Goal: Task Accomplishment & Management: Complete application form

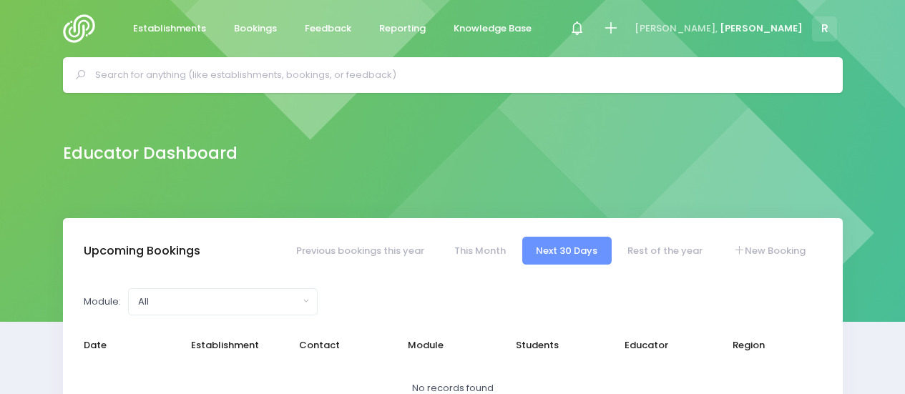
select select "5"
click at [619, 28] on icon at bounding box center [611, 28] width 16 height 16
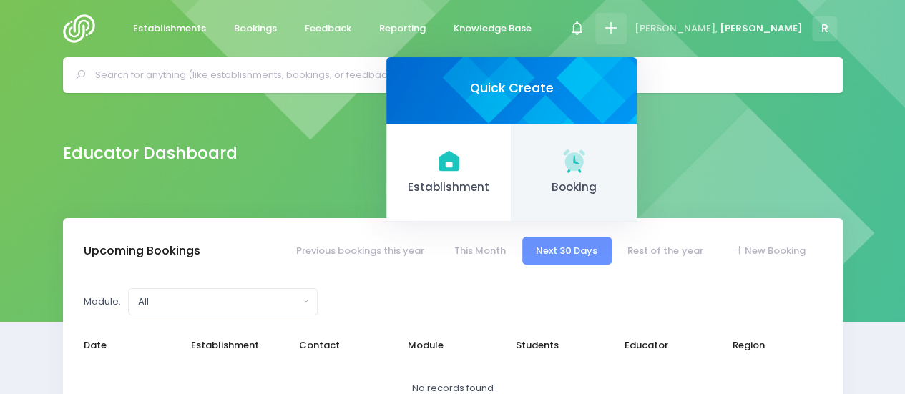
click at [637, 177] on link "Booking" at bounding box center [574, 173] width 125 height 99
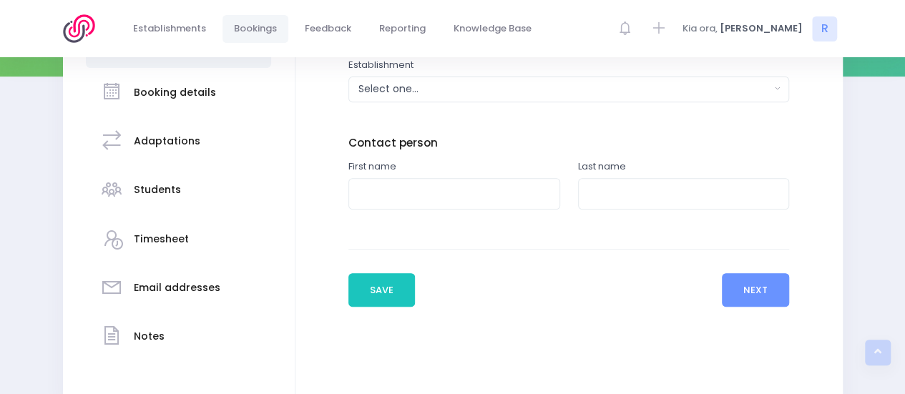
scroll to position [248, 0]
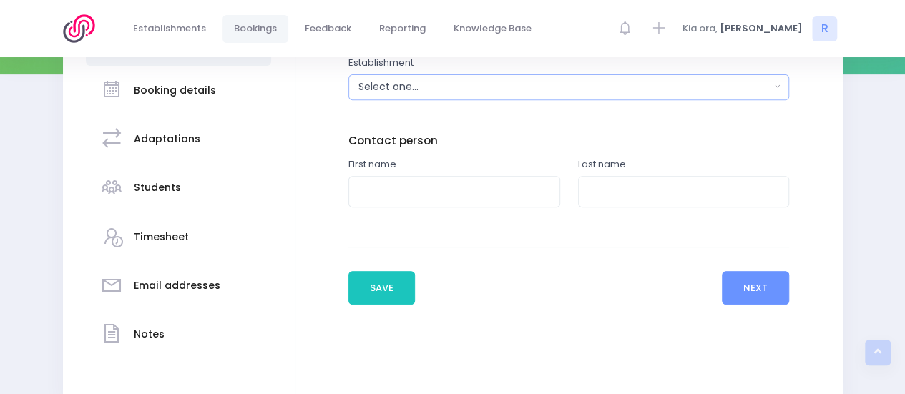
click at [433, 87] on div "Select one..." at bounding box center [565, 86] width 412 height 15
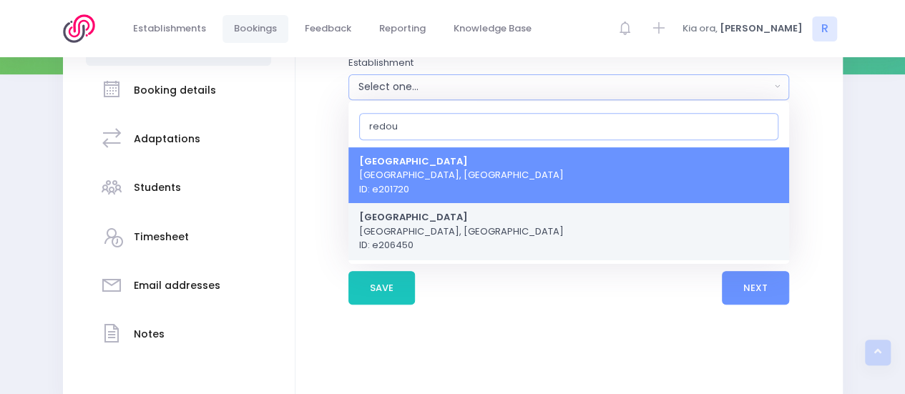
type input "redou"
click at [418, 228] on span "[GEOGRAPHIC_DATA], [GEOGRAPHIC_DATA] ID: e206450" at bounding box center [461, 231] width 205 height 42
select select "206450"
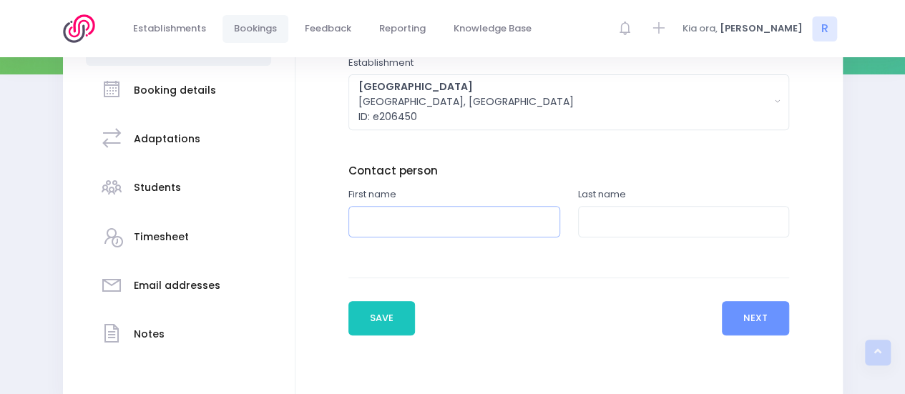
click at [418, 228] on input "text" at bounding box center [455, 222] width 212 height 32
type input "[PERSON_NAME]"
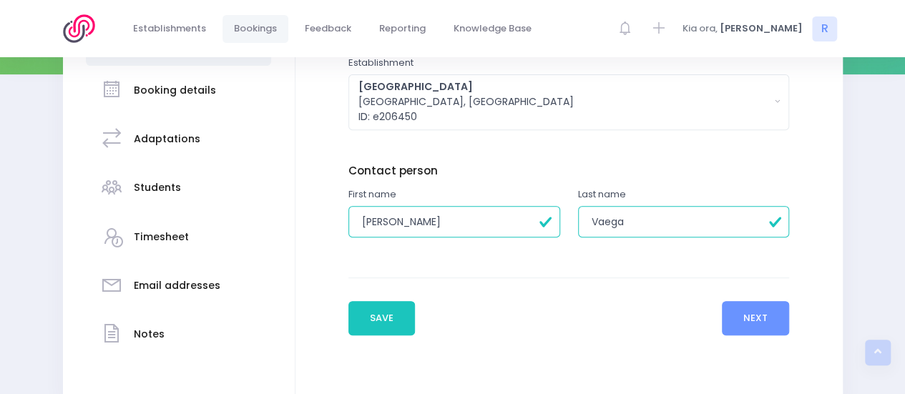
type input "Vaega"
click at [752, 316] on button "Next" at bounding box center [756, 318] width 68 height 34
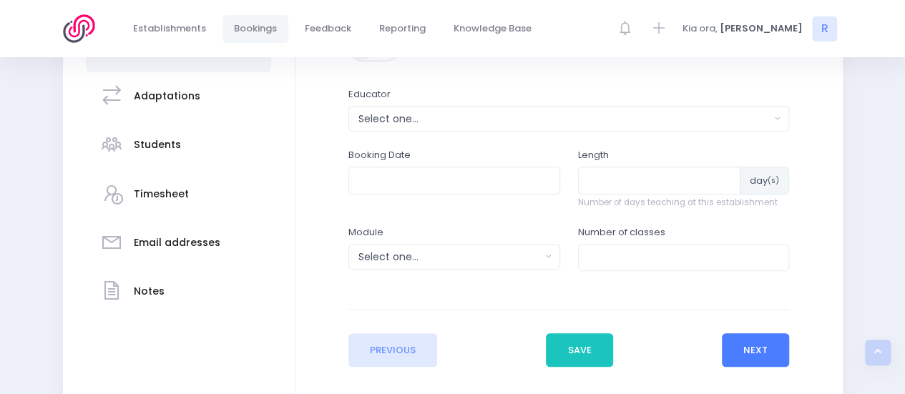
scroll to position [298, 0]
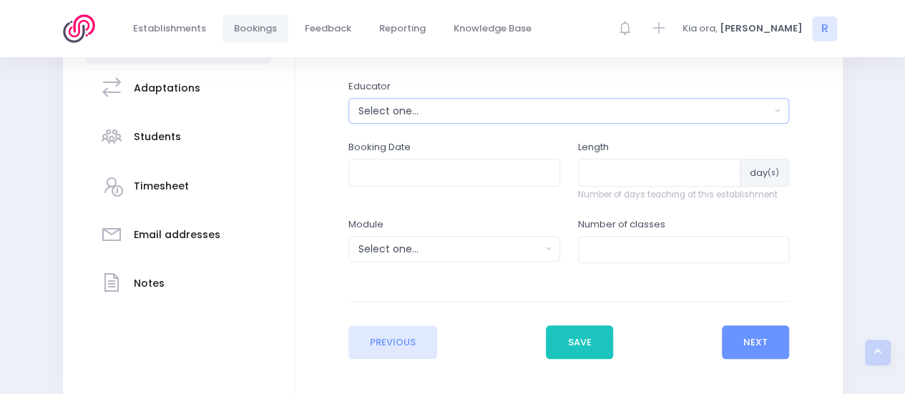
click at [588, 107] on div "Select one..." at bounding box center [565, 111] width 412 height 15
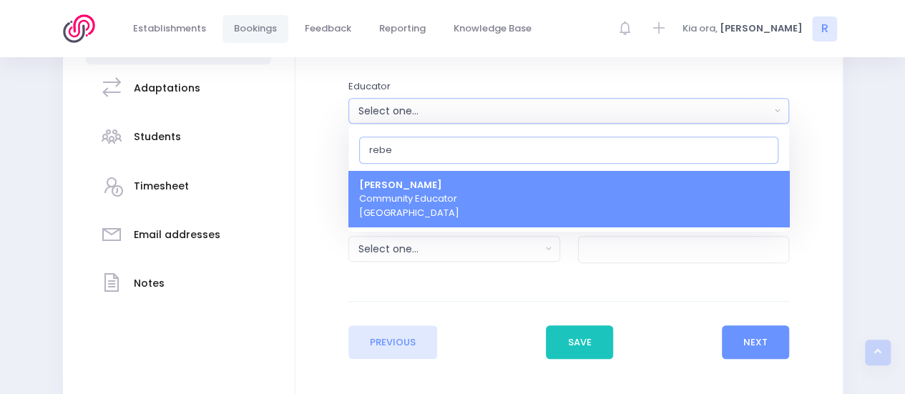
type input "rebe"
click at [480, 195] on link "[PERSON_NAME] Community Educator [GEOGRAPHIC_DATA]" at bounding box center [569, 199] width 441 height 57
select select "191509"
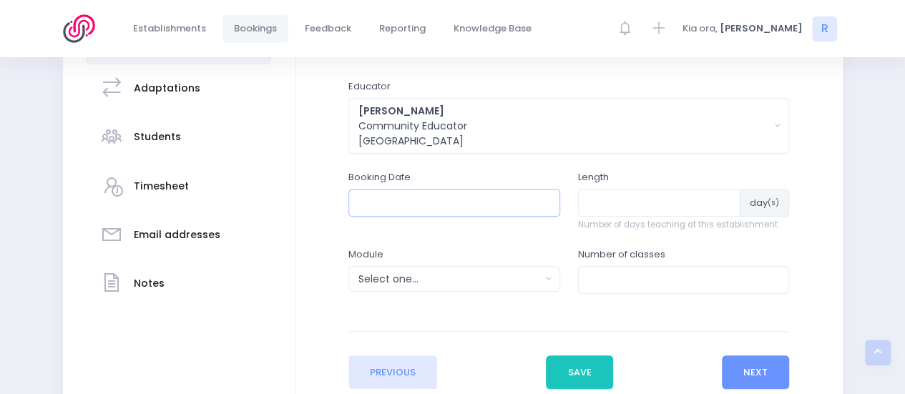
click at [469, 205] on input "text" at bounding box center [455, 202] width 212 height 27
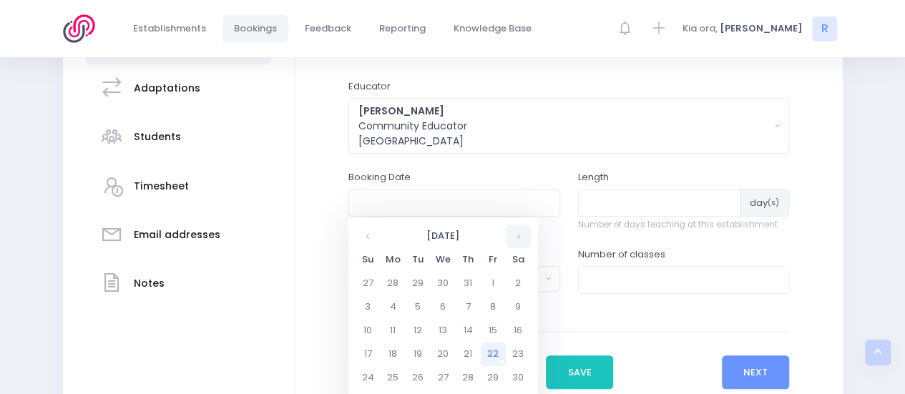
click at [514, 240] on th at bounding box center [518, 237] width 25 height 24
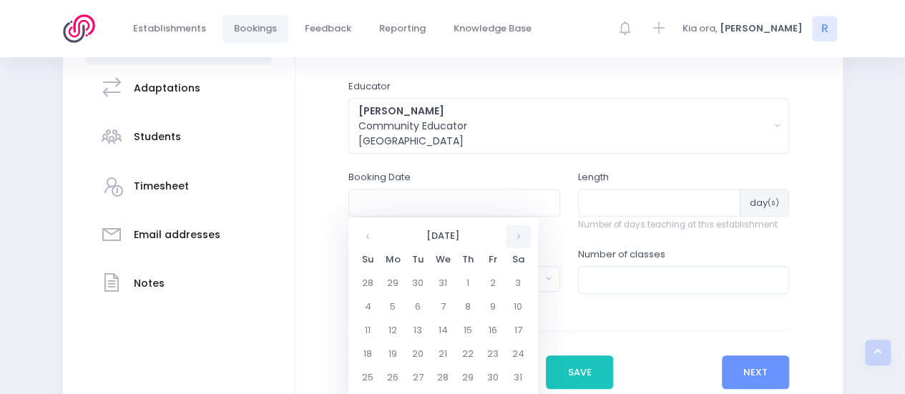
click at [514, 240] on th at bounding box center [518, 237] width 25 height 24
click at [400, 354] on td "18" at bounding box center [393, 355] width 25 height 24
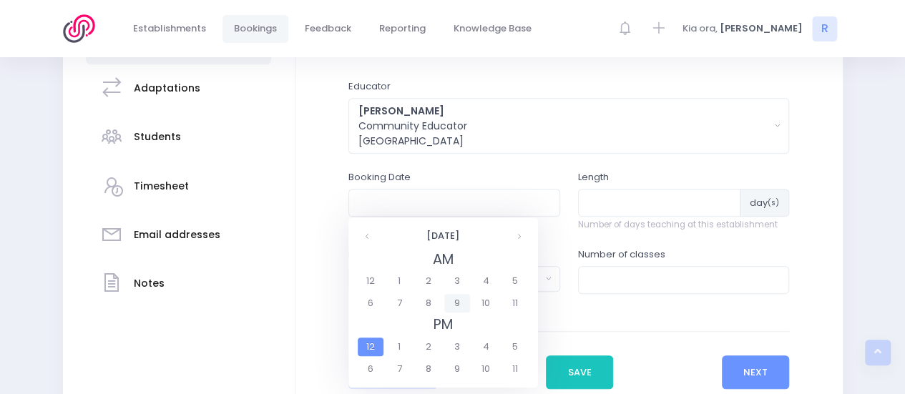
click at [462, 307] on span "9" at bounding box center [457, 303] width 25 height 19
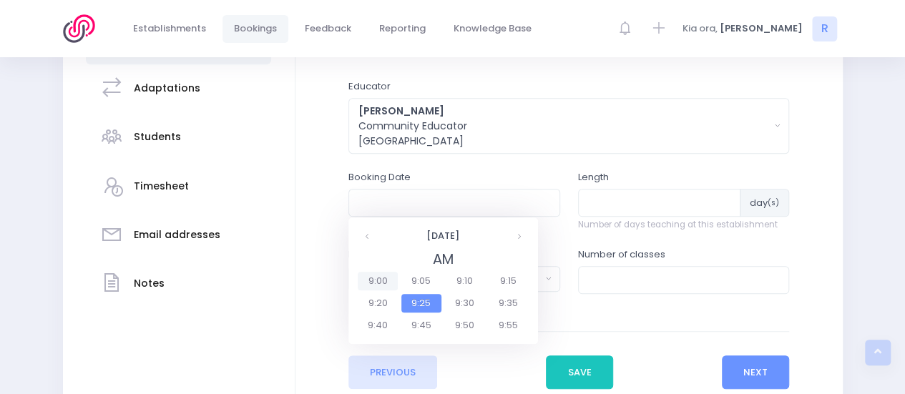
click at [379, 281] on span "9:00" at bounding box center [378, 281] width 40 height 19
type input "[DATE] 09:00 AM"
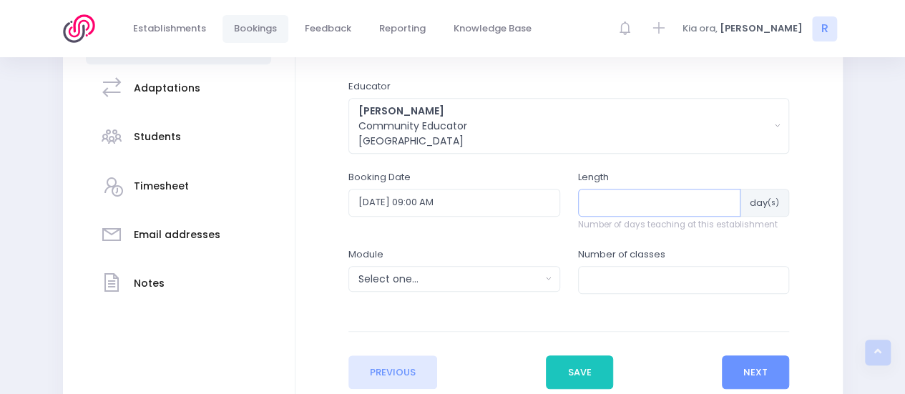
click at [624, 203] on input "number" at bounding box center [659, 202] width 163 height 27
type input "20"
click at [536, 277] on div "Select one..." at bounding box center [450, 279] width 183 height 15
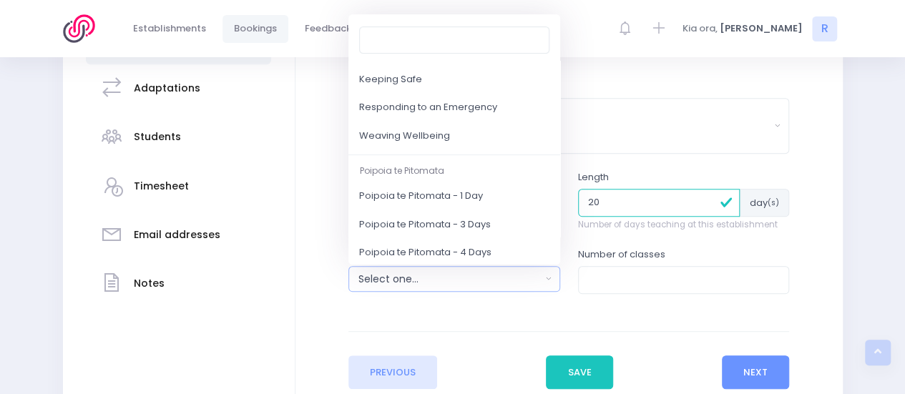
scroll to position [192, 0]
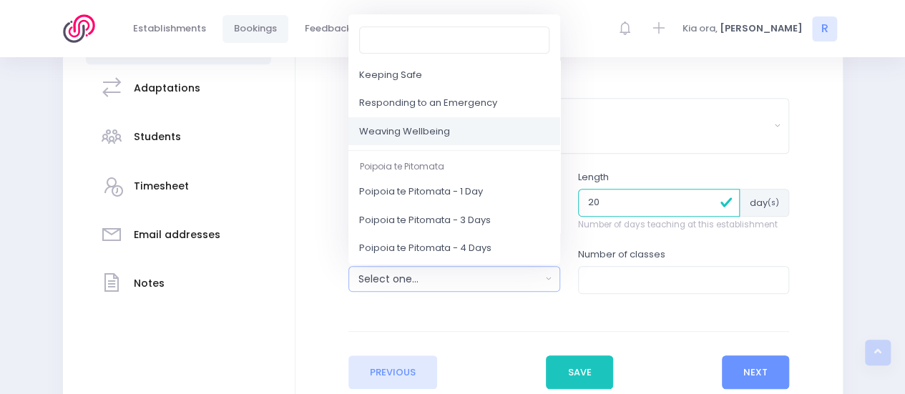
click at [445, 125] on span "Weaving Wellbeing" at bounding box center [404, 132] width 91 height 14
select select "Weaving Wellbeing"
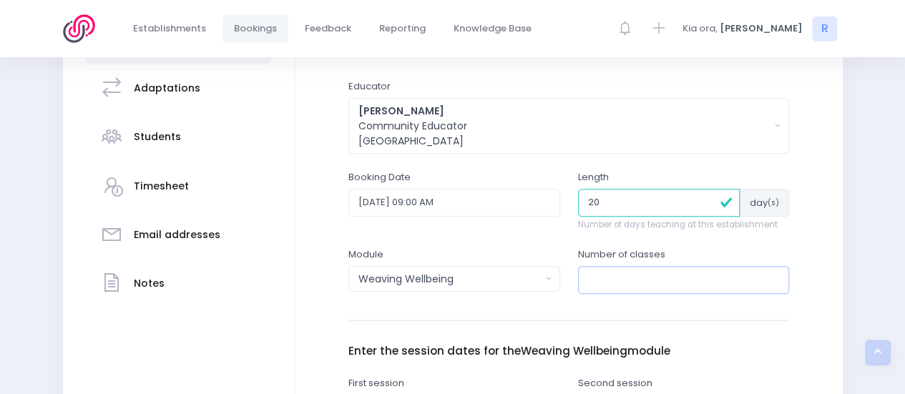
click at [600, 279] on input "number" at bounding box center [684, 279] width 212 height 27
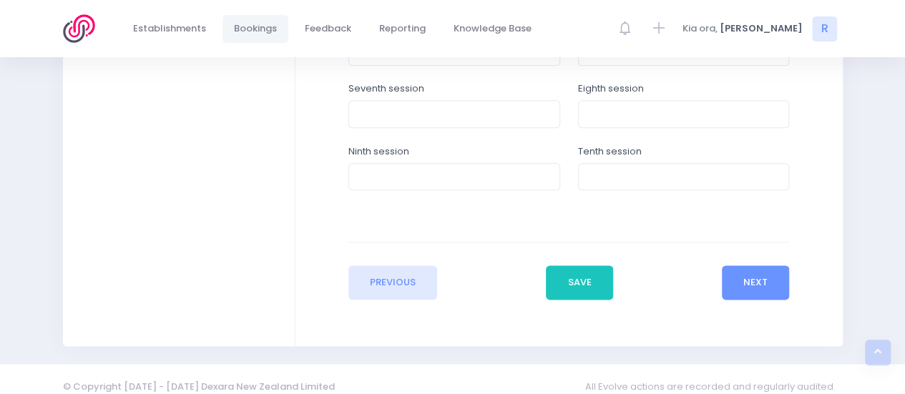
scroll to position [795, 0]
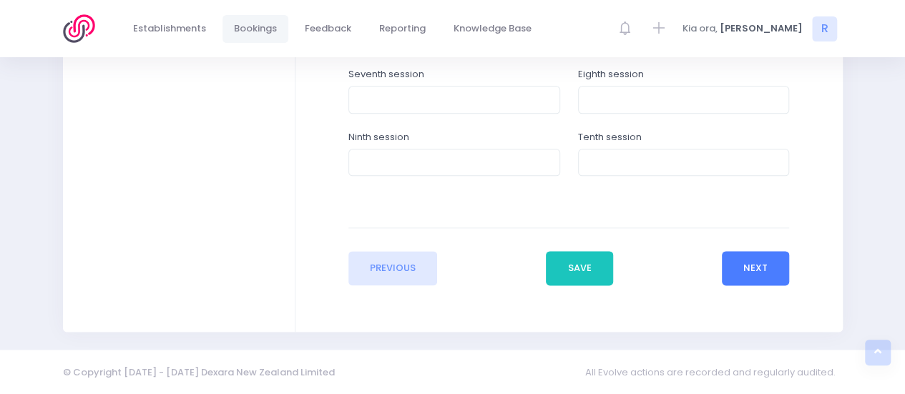
type input "6"
click at [764, 256] on button "Next" at bounding box center [756, 268] width 68 height 34
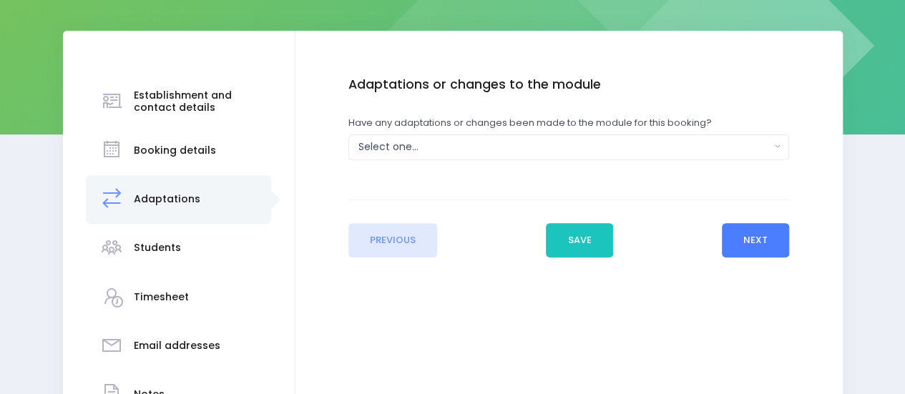
scroll to position [189, 0]
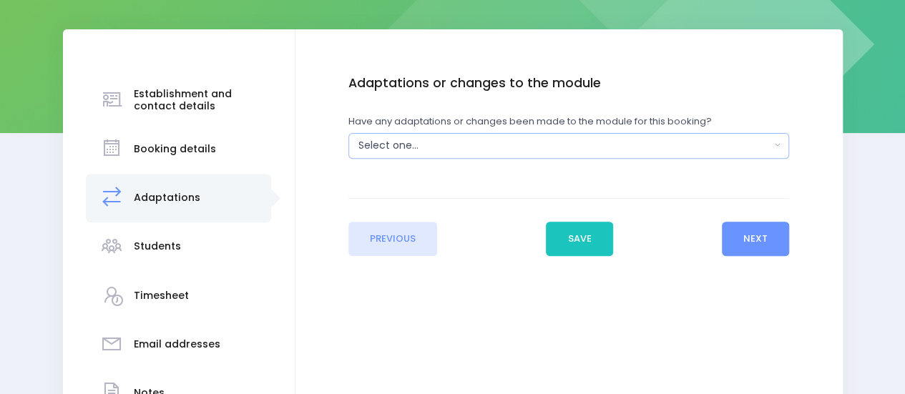
click at [777, 138] on button "Select one..." at bounding box center [569, 146] width 441 height 26
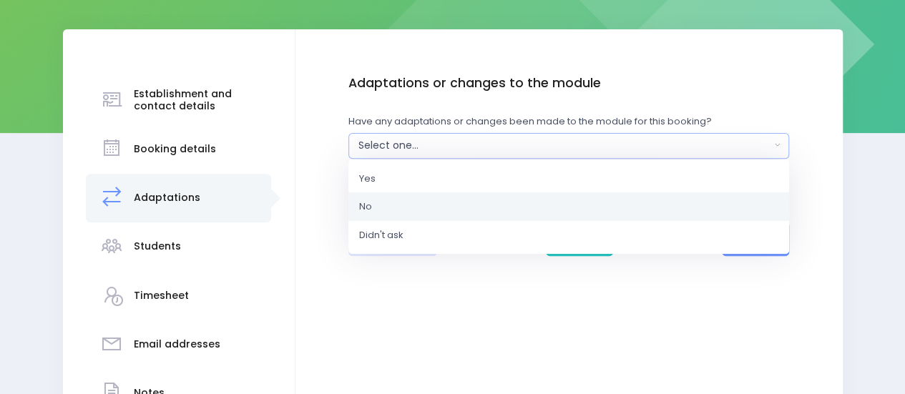
click at [525, 202] on link "No" at bounding box center [569, 207] width 441 height 29
select select "No"
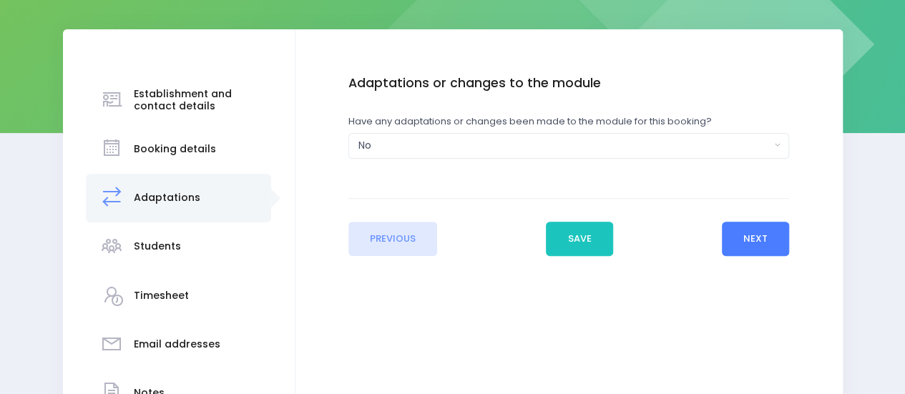
click at [754, 231] on button "Next" at bounding box center [756, 239] width 68 height 34
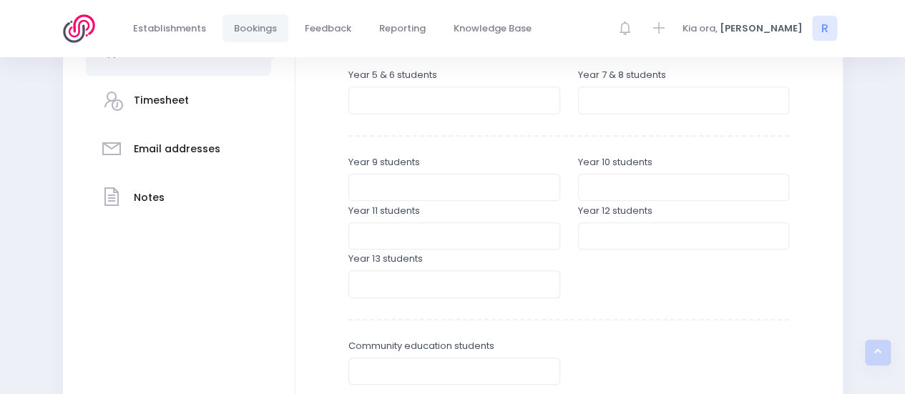
scroll to position [386, 0]
click at [604, 102] on input "number" at bounding box center [684, 98] width 212 height 27
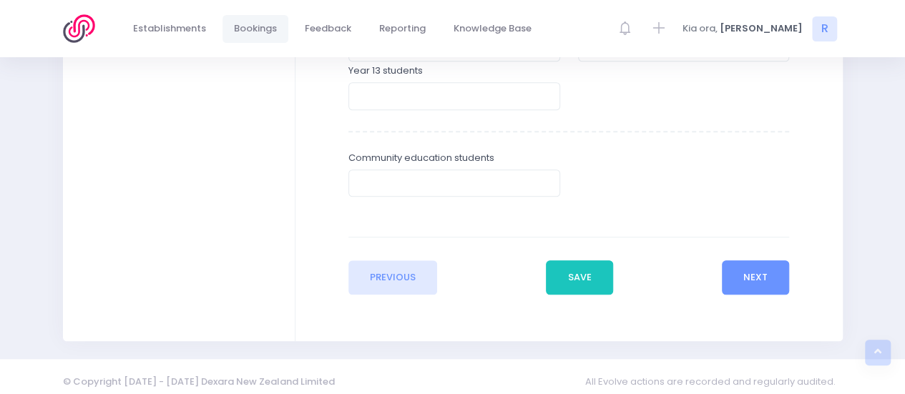
scroll to position [578, 0]
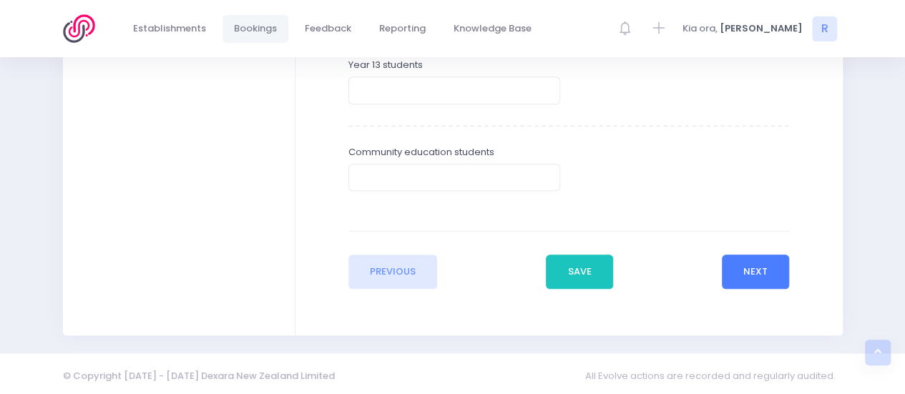
type input "180"
click at [764, 278] on button "Next" at bounding box center [756, 272] width 68 height 34
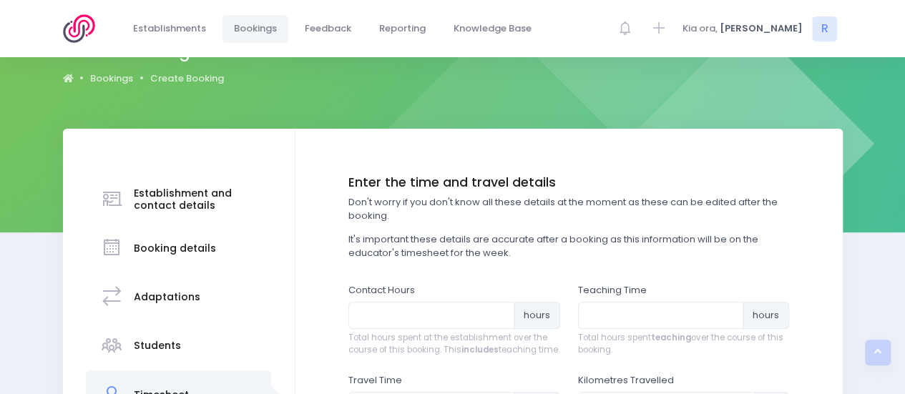
scroll to position [0, 0]
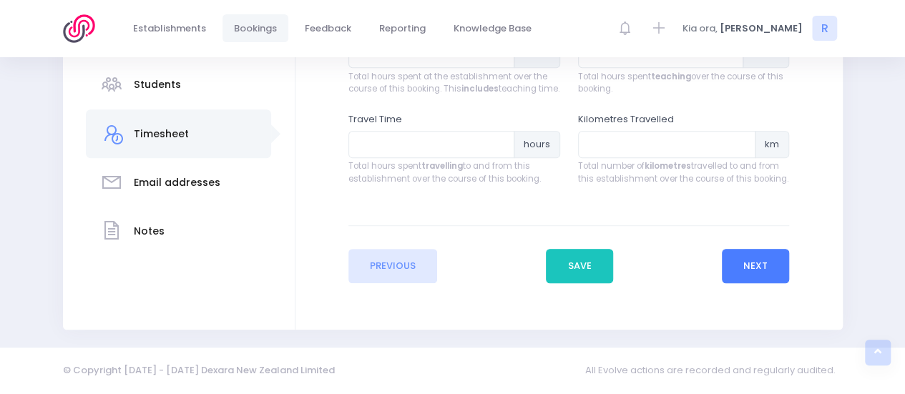
click at [764, 274] on button "Next" at bounding box center [756, 266] width 68 height 34
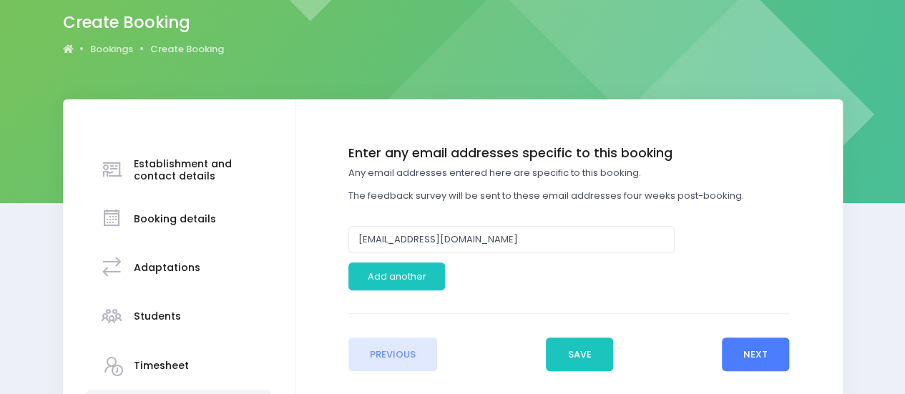
scroll to position [132, 0]
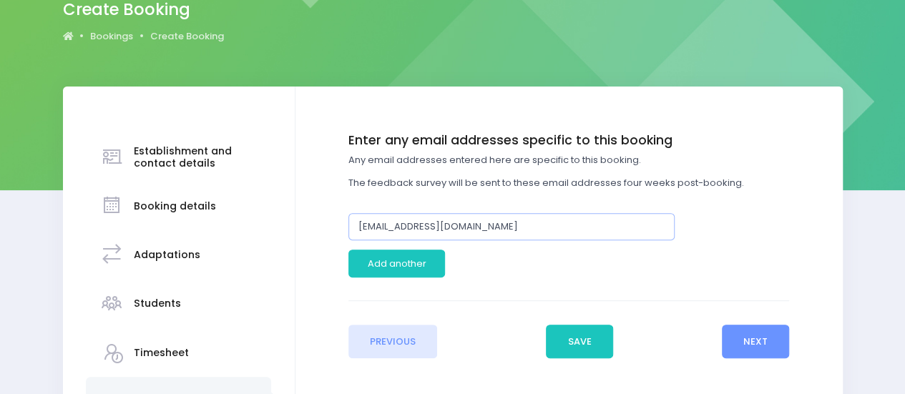
drag, startPoint x: 492, startPoint y: 229, endPoint x: 263, endPoint y: 253, distance: 230.3
click at [263, 253] on div "Establishment and contact details Booking details Adaptations" at bounding box center [453, 304] width 780 height 435
paste input "[EMAIL_ADDRESS][DOMAIN_NAME]"
type input "[EMAIL_ADDRESS][DOMAIN_NAME]"
click at [753, 336] on button "Next" at bounding box center [756, 342] width 68 height 34
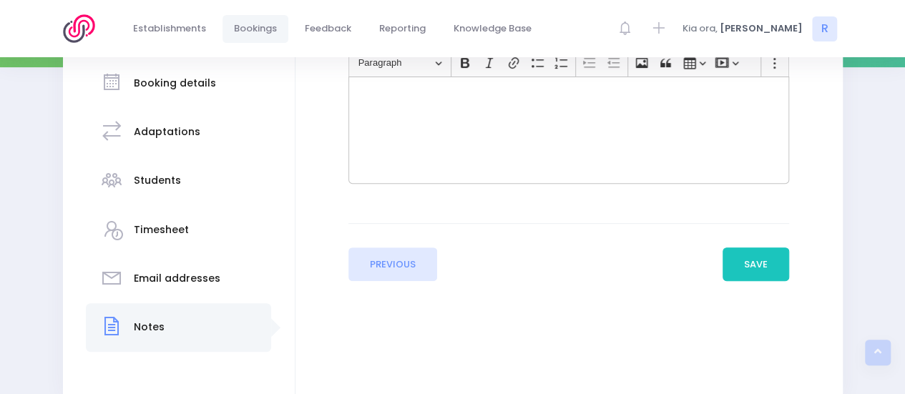
scroll to position [262, 0]
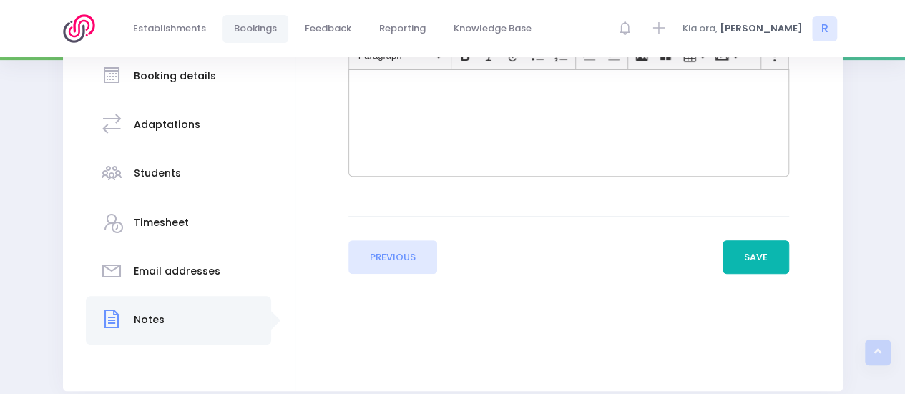
click at [775, 257] on button "Save" at bounding box center [756, 258] width 67 height 34
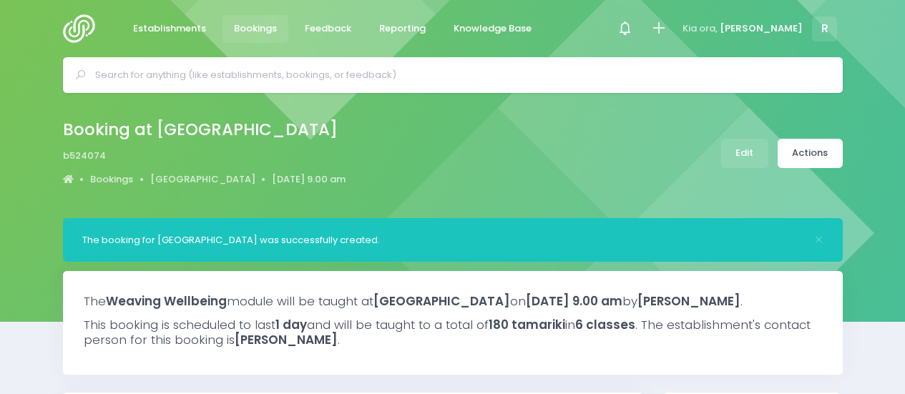
select select "5"
